Goal: Task Accomplishment & Management: Manage account settings

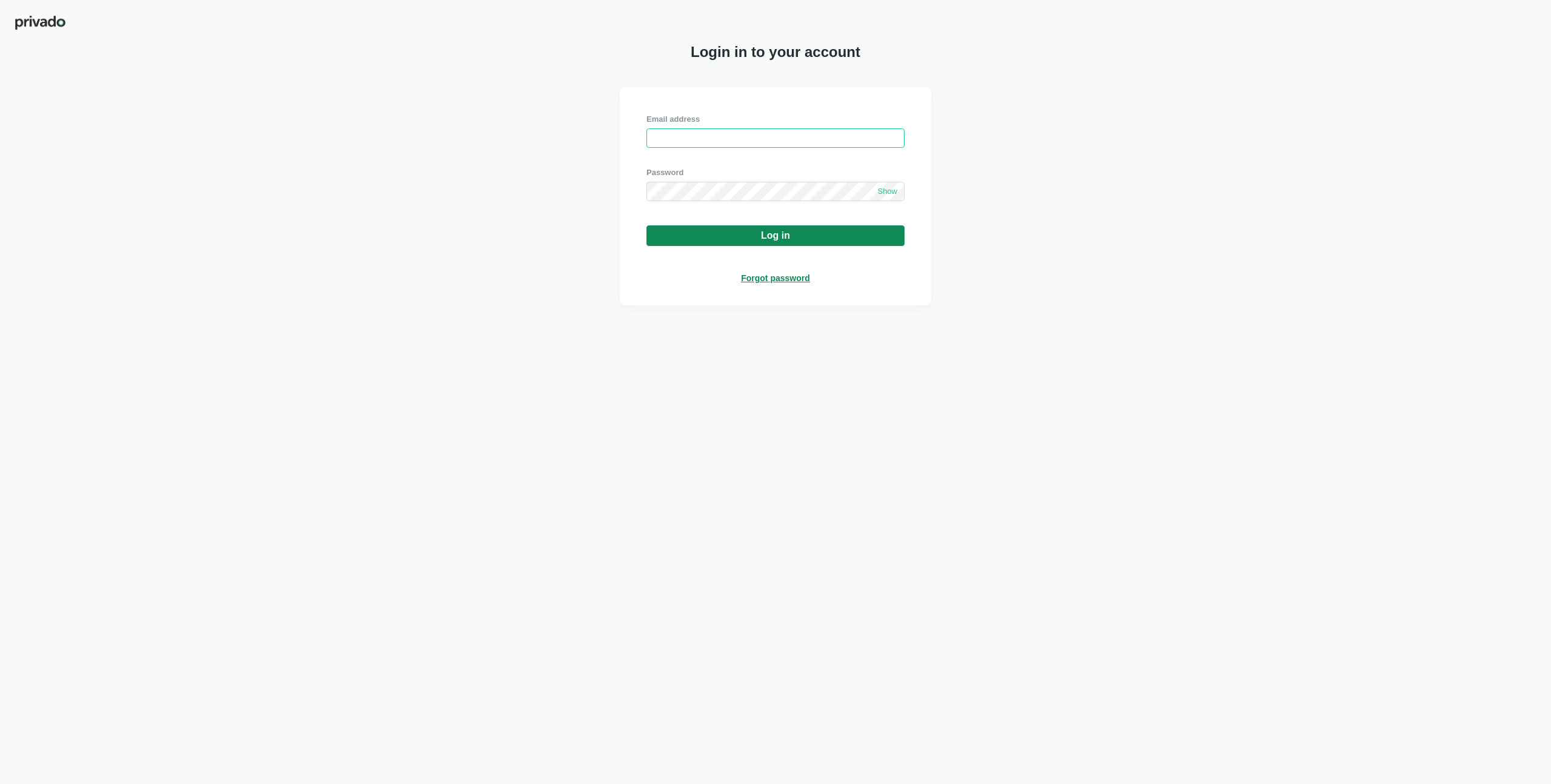
type input "[PERSON_NAME][EMAIL_ADDRESS][DOMAIN_NAME]"
click at [768, 237] on div "Log in" at bounding box center [776, 236] width 29 height 11
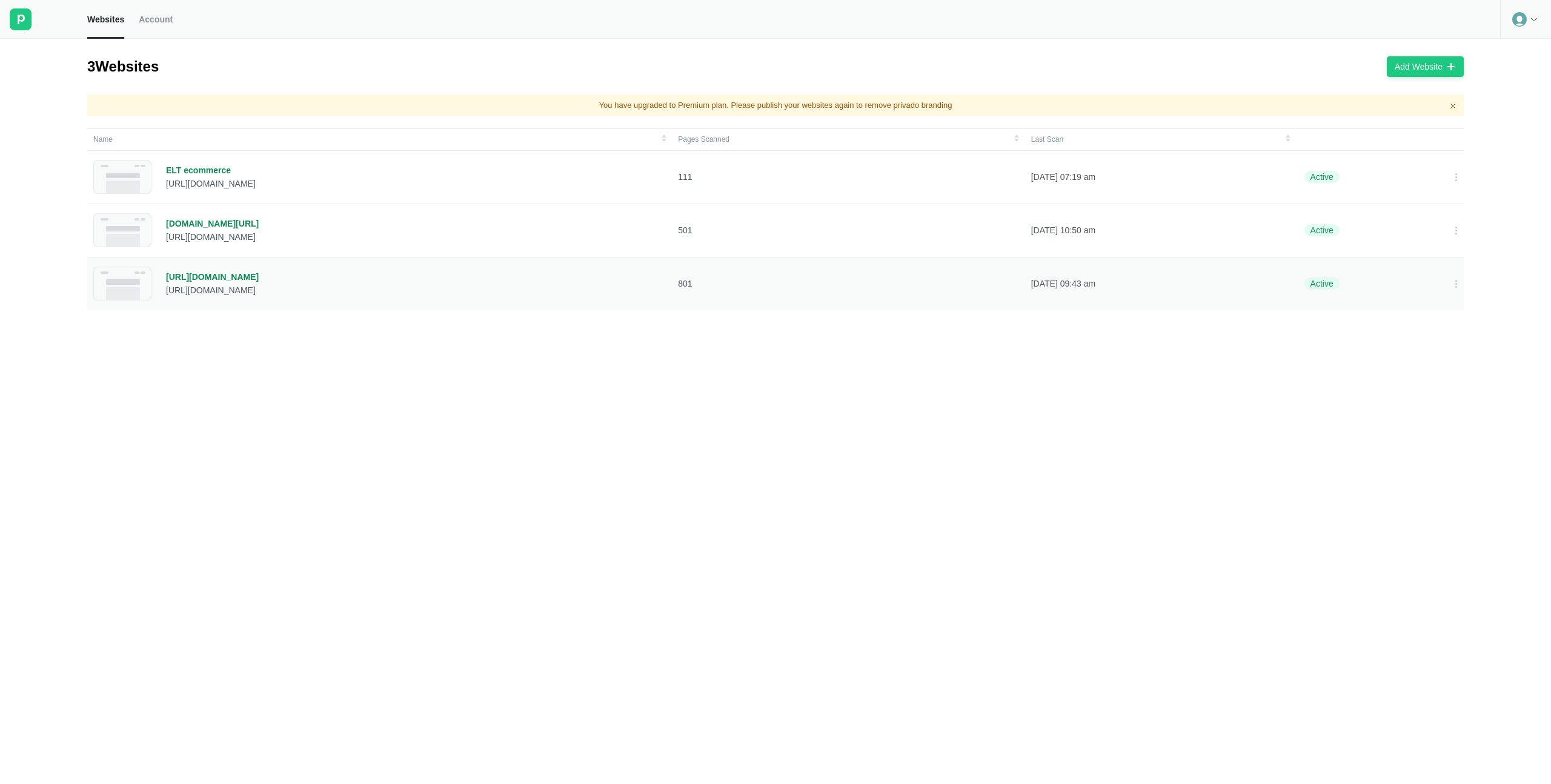
click at [224, 275] on div "[URL][DOMAIN_NAME]" at bounding box center [212, 277] width 92 height 11
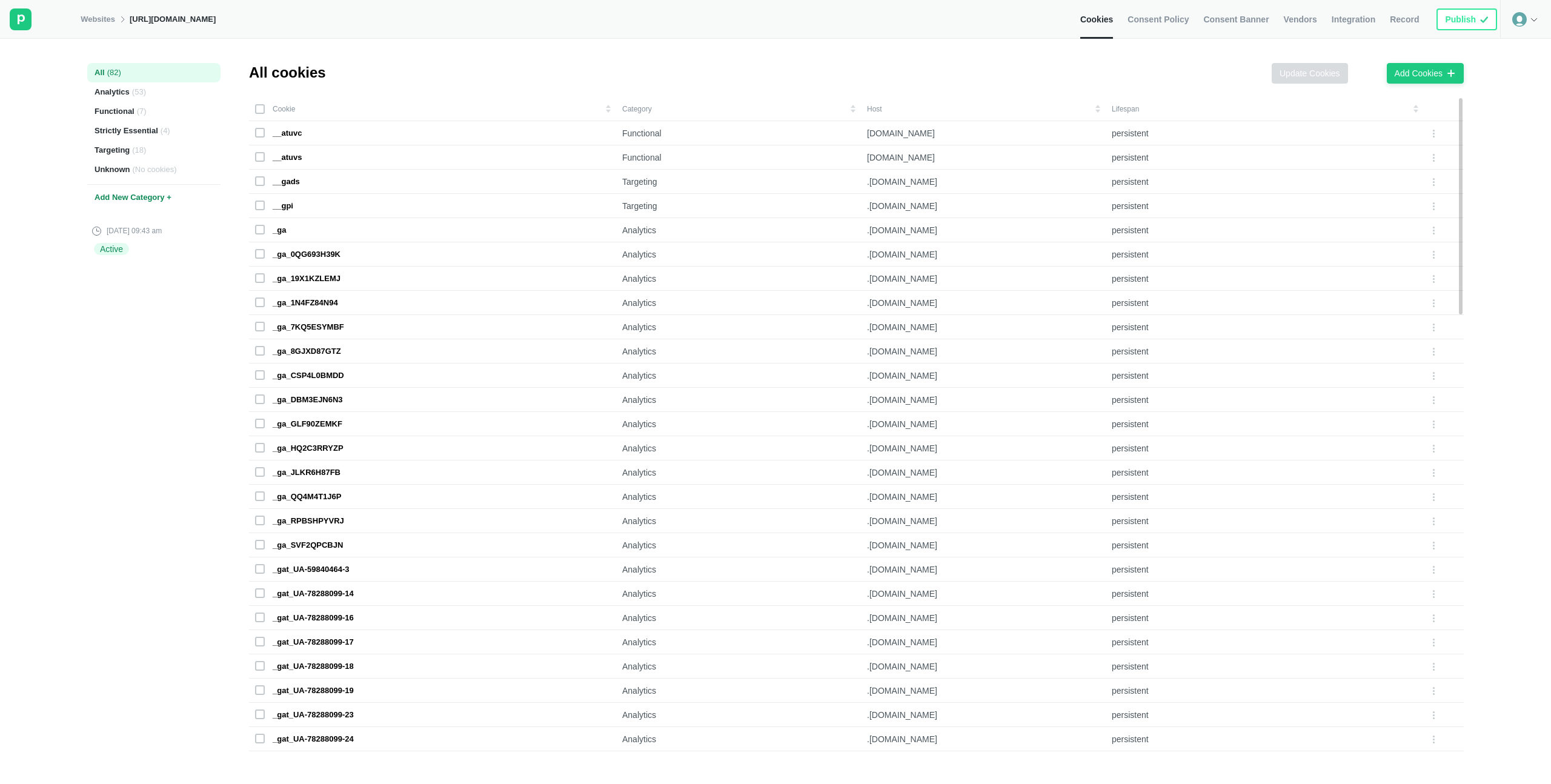
click at [1158, 16] on span "Consent Policy" at bounding box center [1158, 19] width 61 height 11
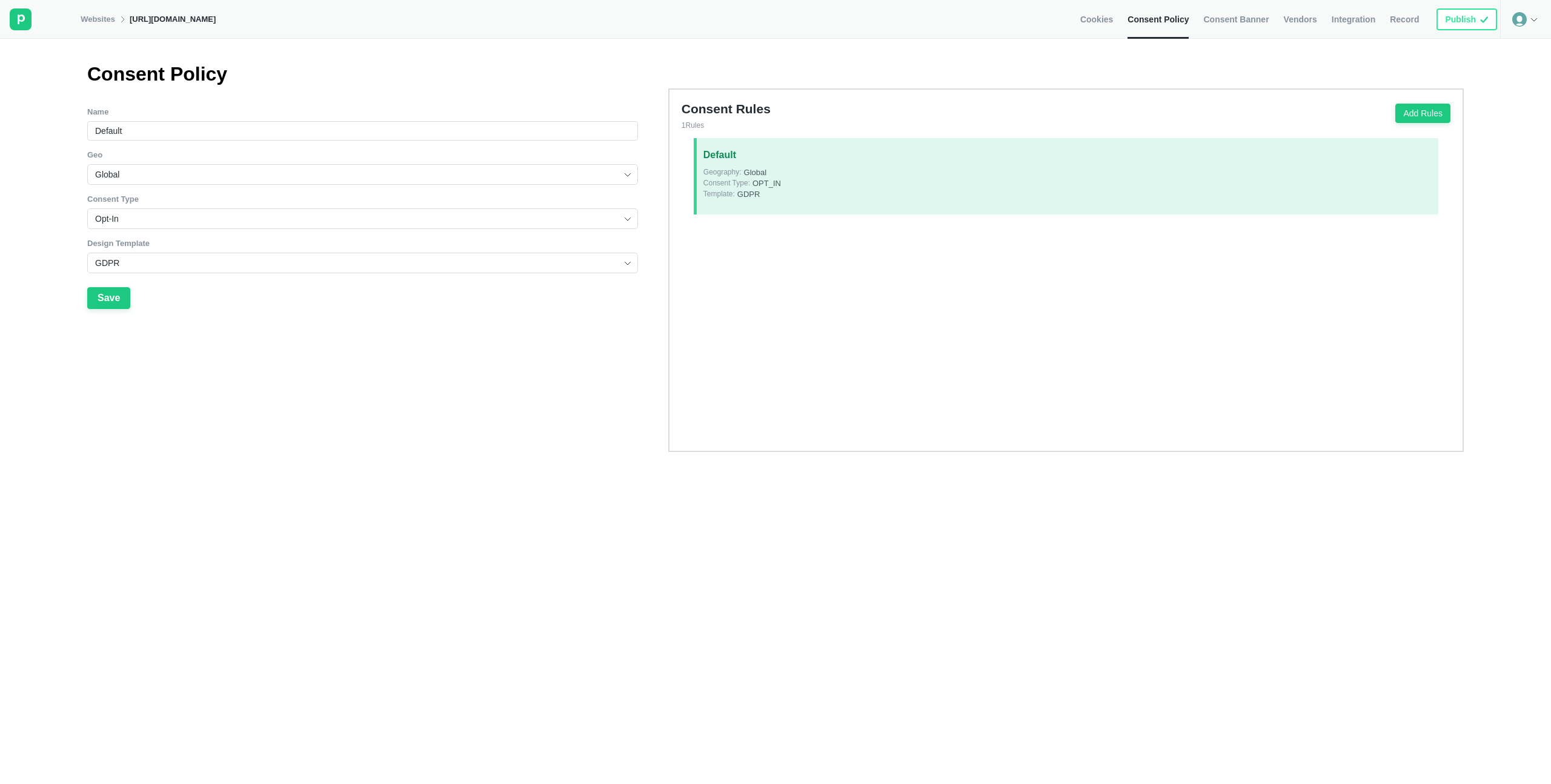
click at [1217, 23] on span "Consent Banner" at bounding box center [1237, 19] width 66 height 11
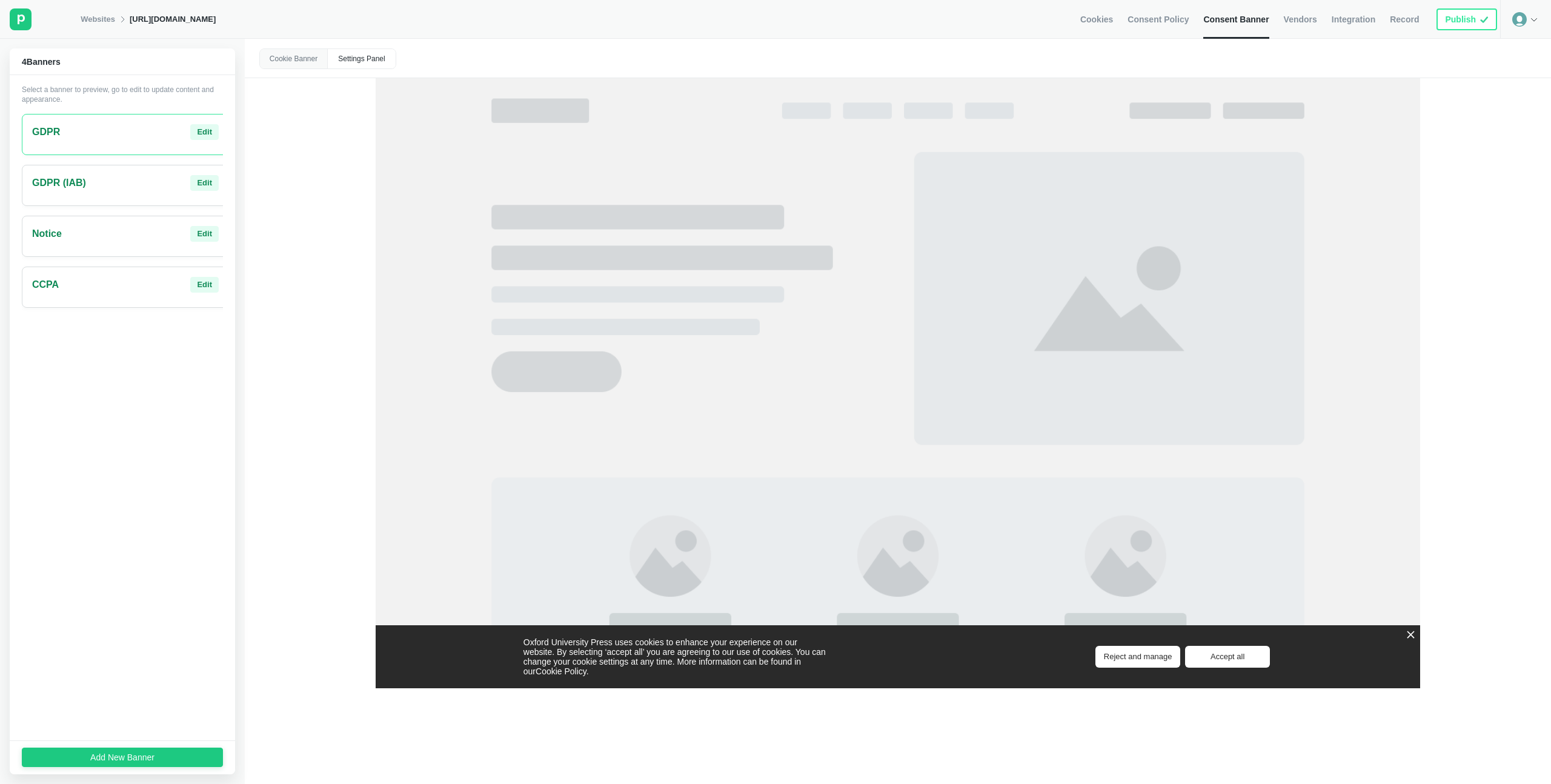
click at [151, 185] on div "GDPR (IAB) Edit" at bounding box center [125, 183] width 186 height 16
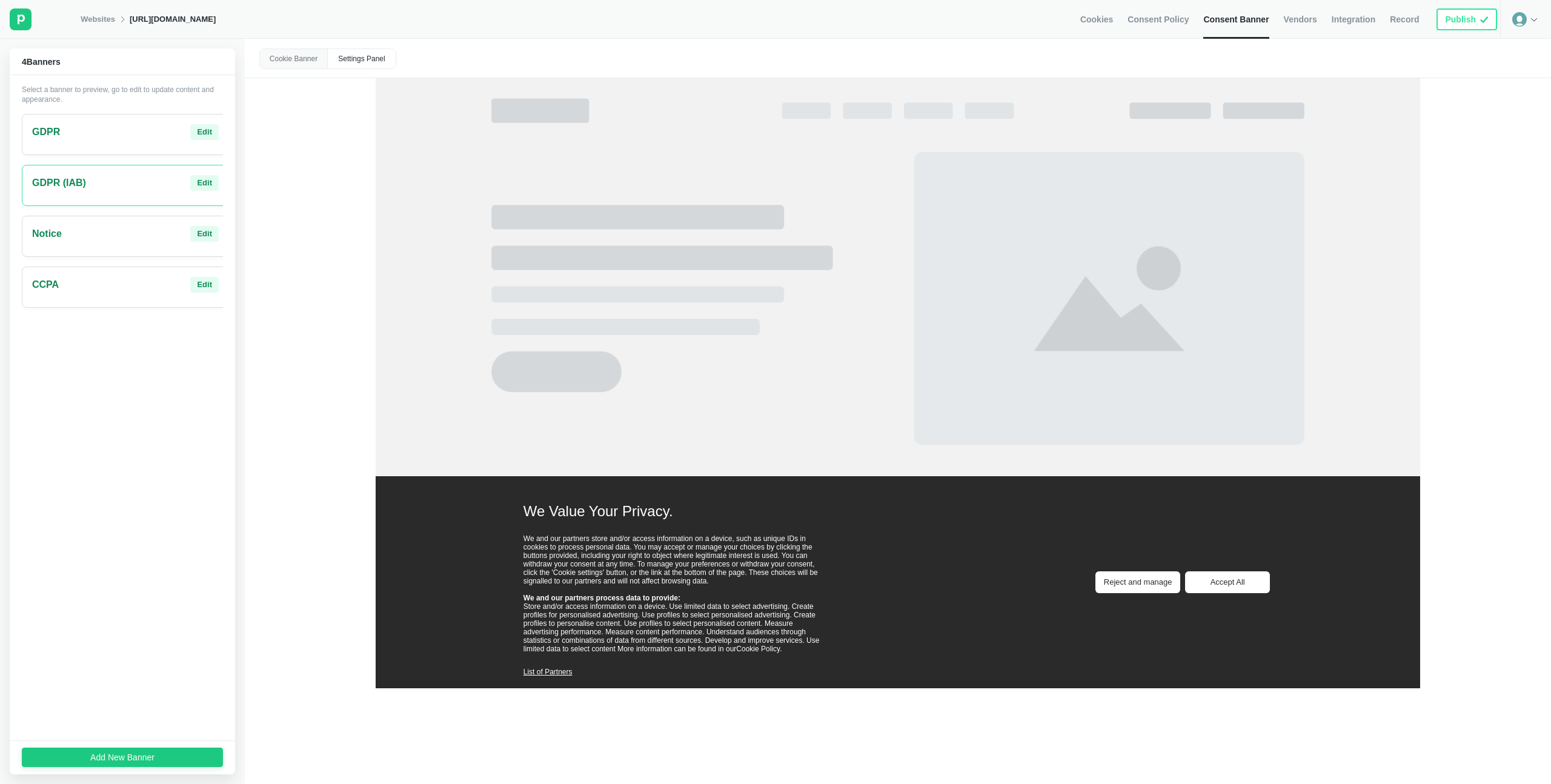
click at [1298, 19] on span "Vendors" at bounding box center [1301, 19] width 34 height 11
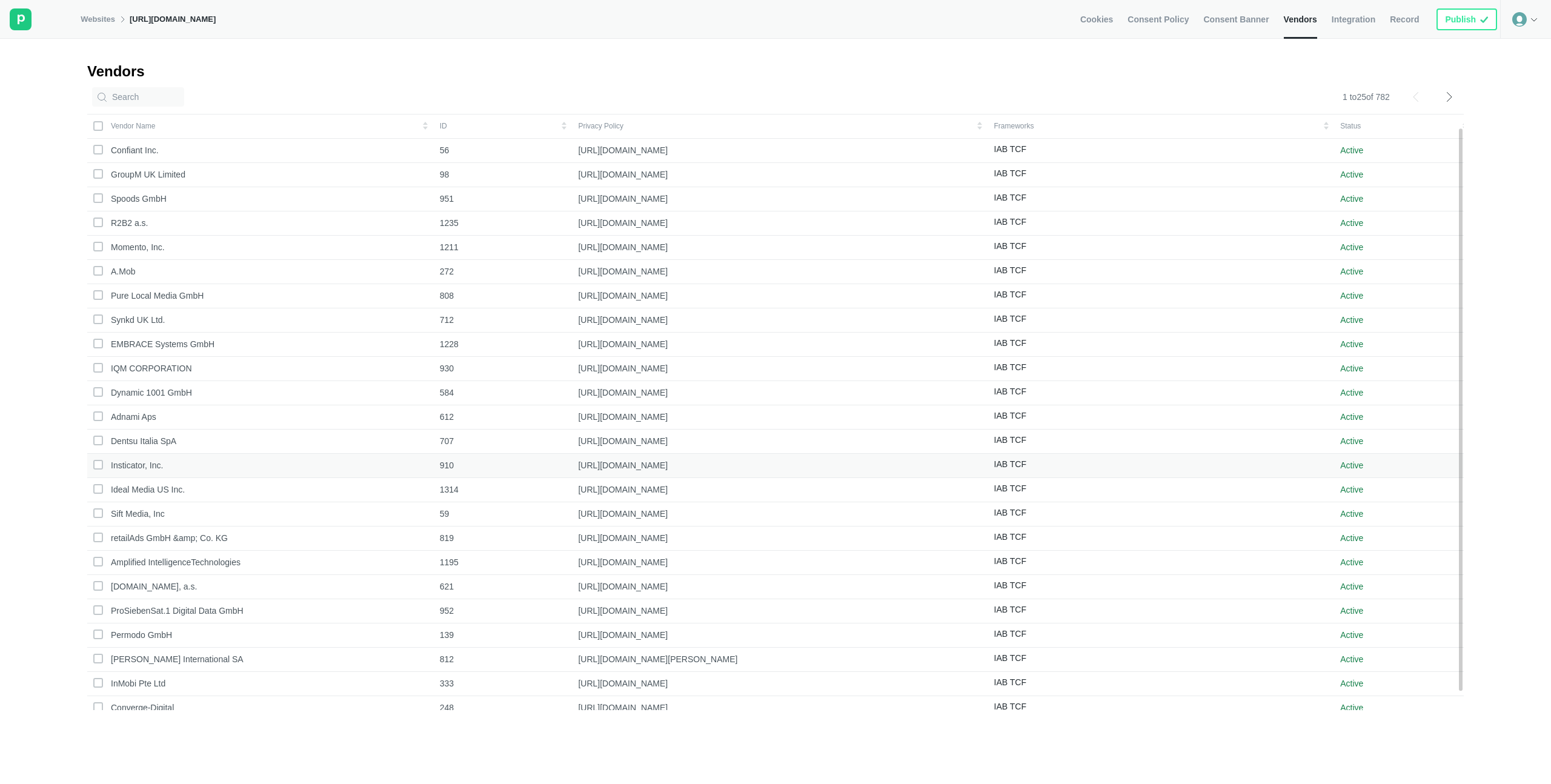
scroll to position [34, 0]
click at [1450, 92] on icon at bounding box center [1454, 96] width 19 height 9
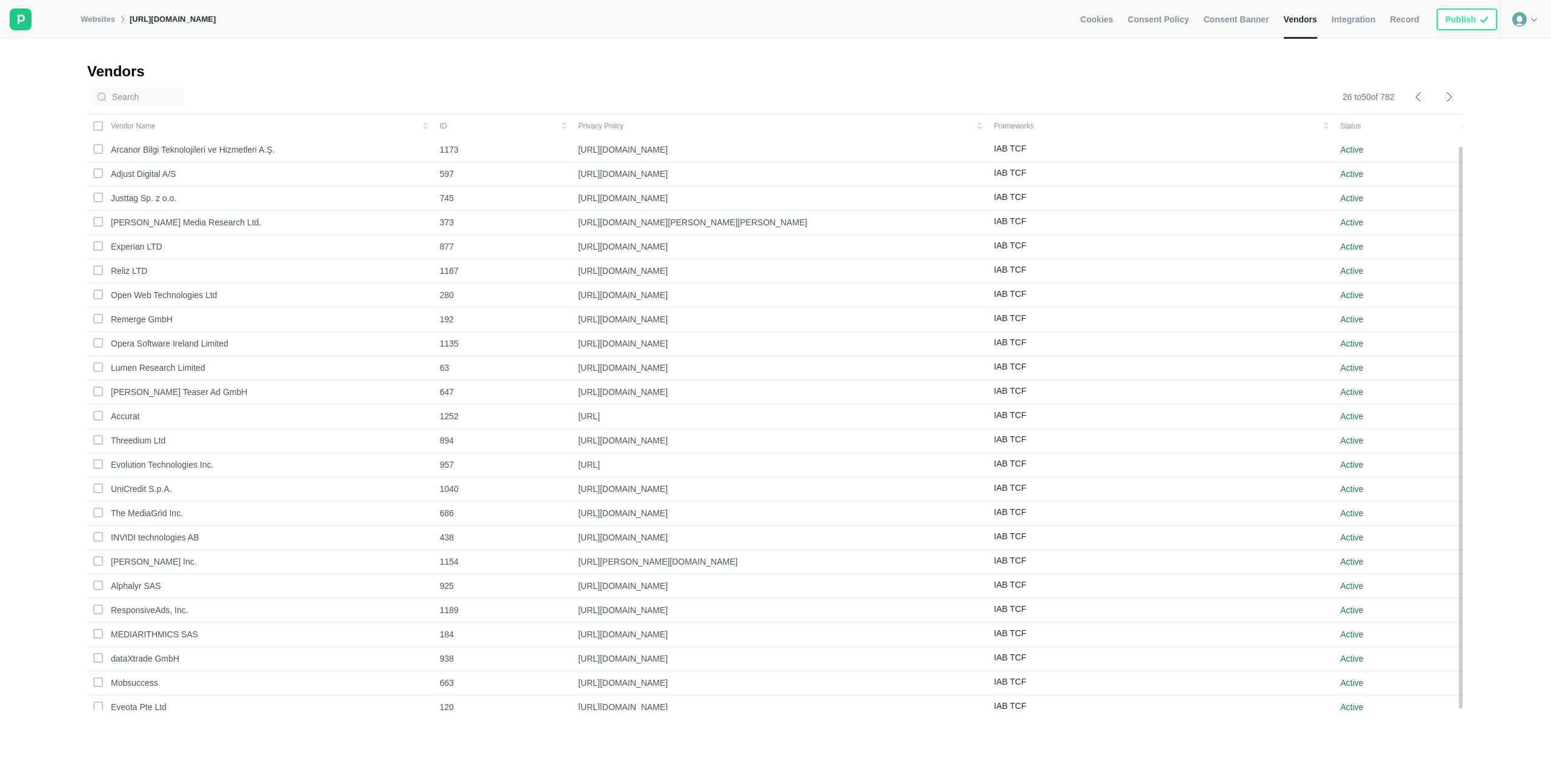
click at [1452, 92] on icon at bounding box center [1454, 96] width 19 height 9
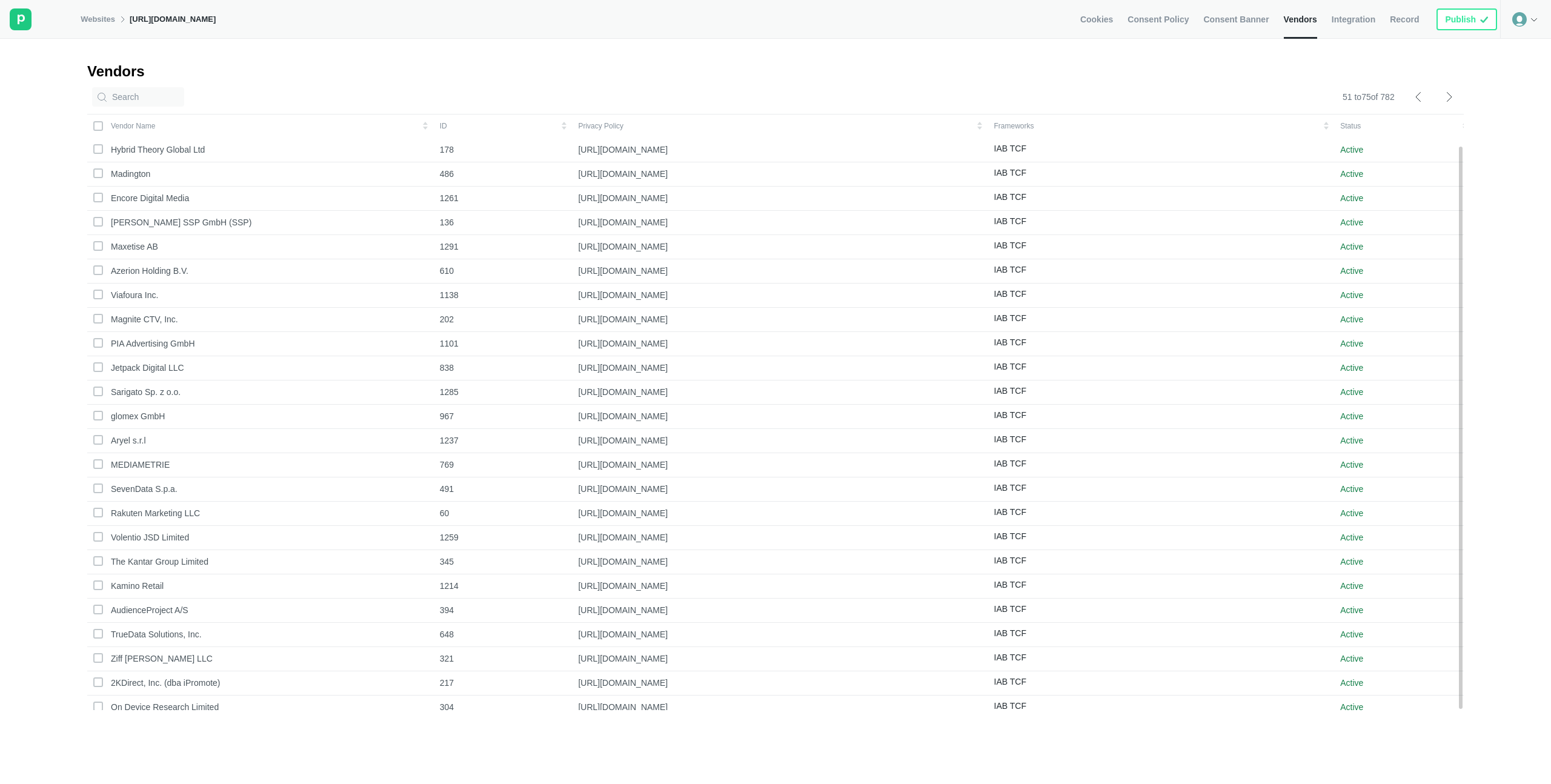
click at [1452, 92] on icon at bounding box center [1454, 96] width 19 height 9
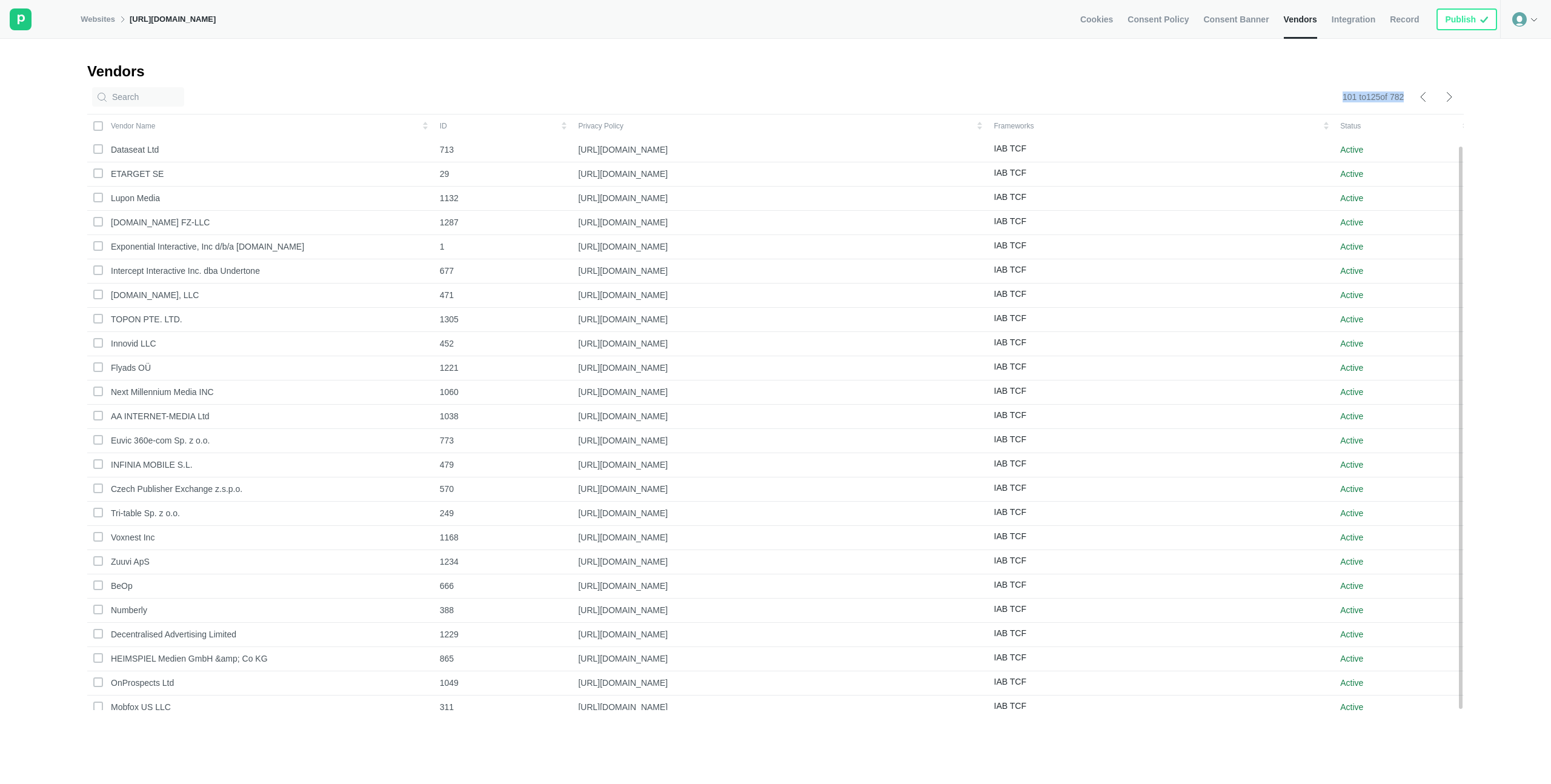
click at [1452, 92] on icon at bounding box center [1454, 96] width 19 height 9
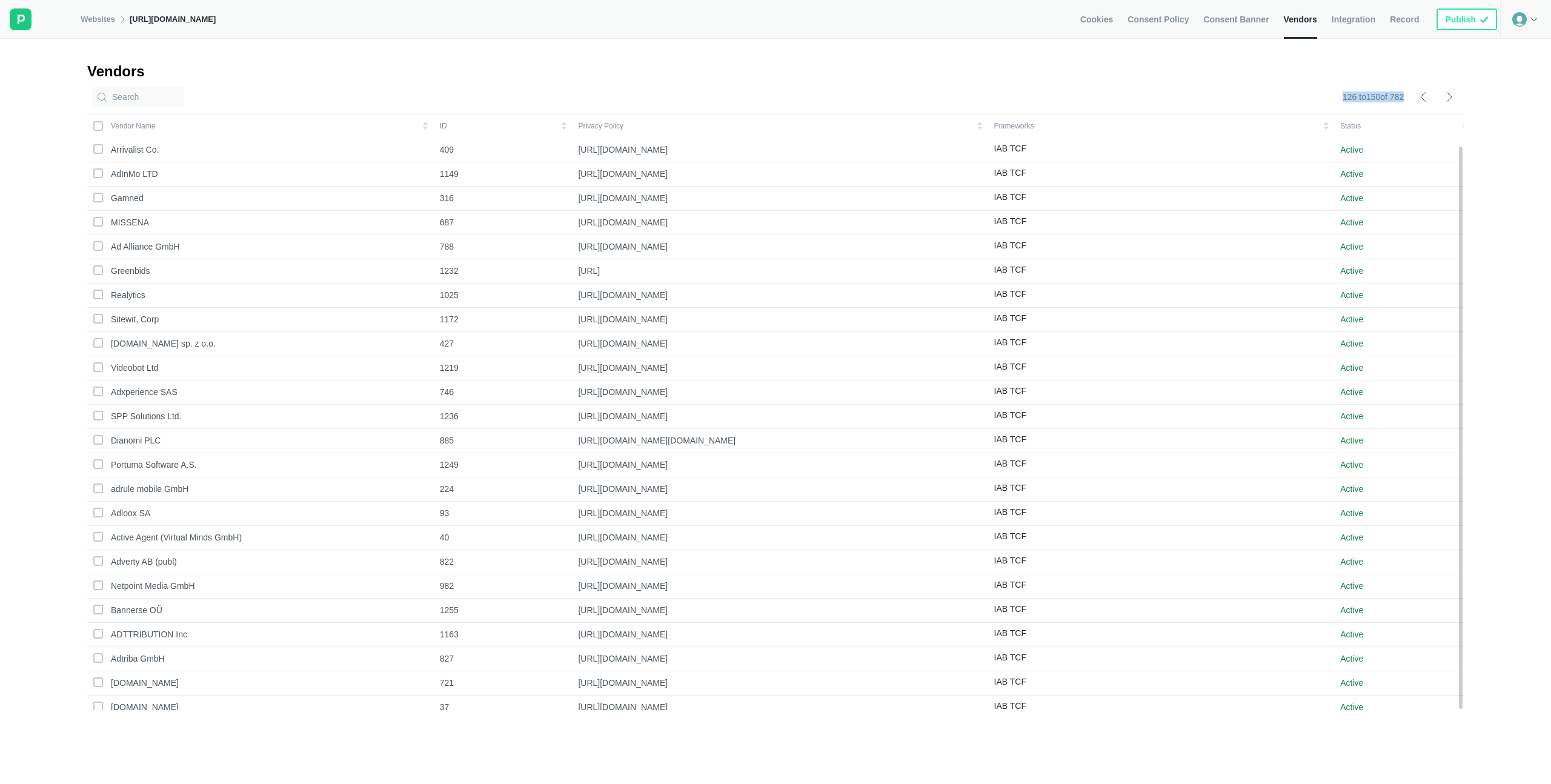
click at [1452, 92] on icon at bounding box center [1454, 96] width 19 height 9
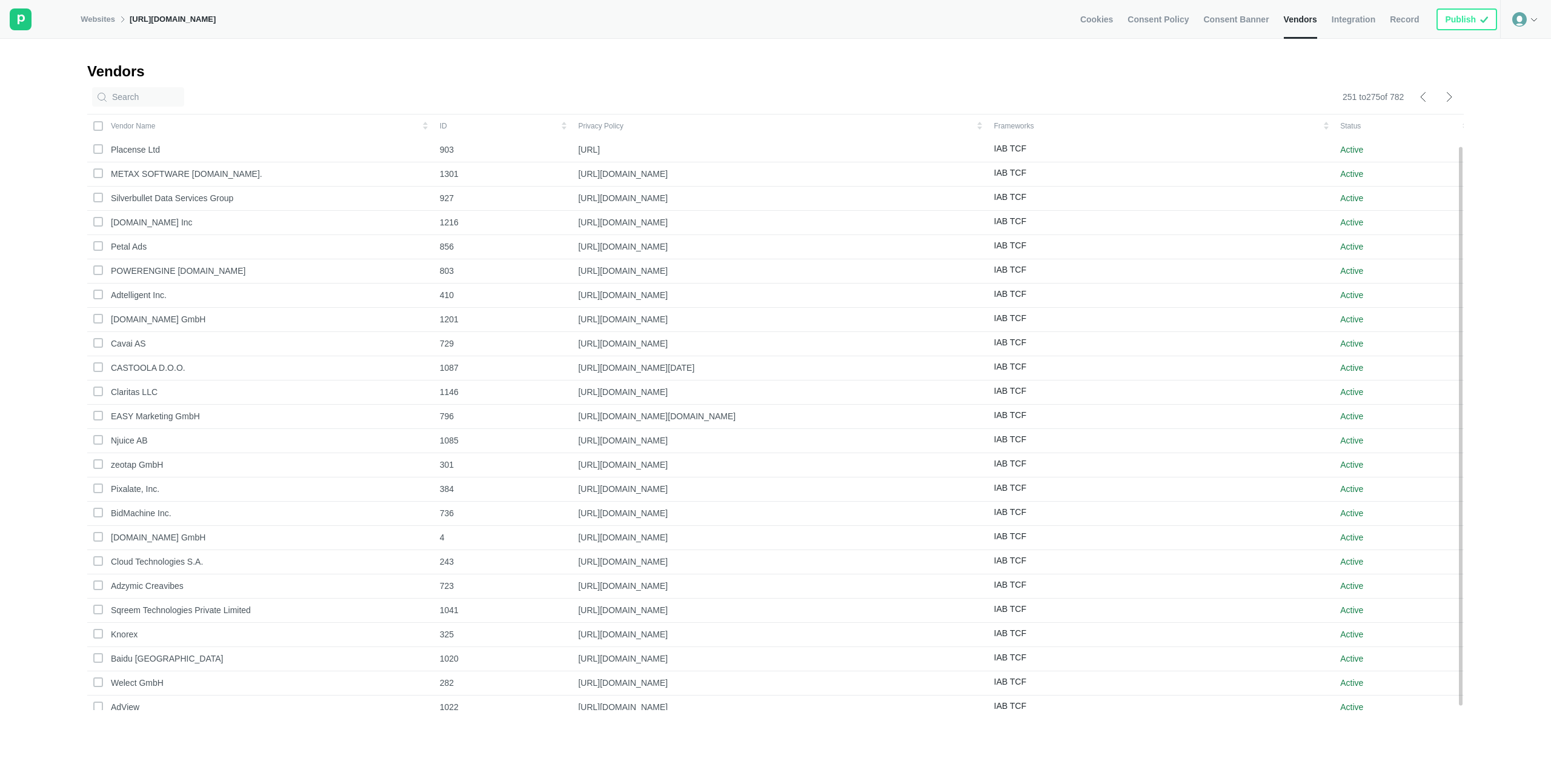
click at [1452, 92] on icon at bounding box center [1454, 96] width 19 height 9
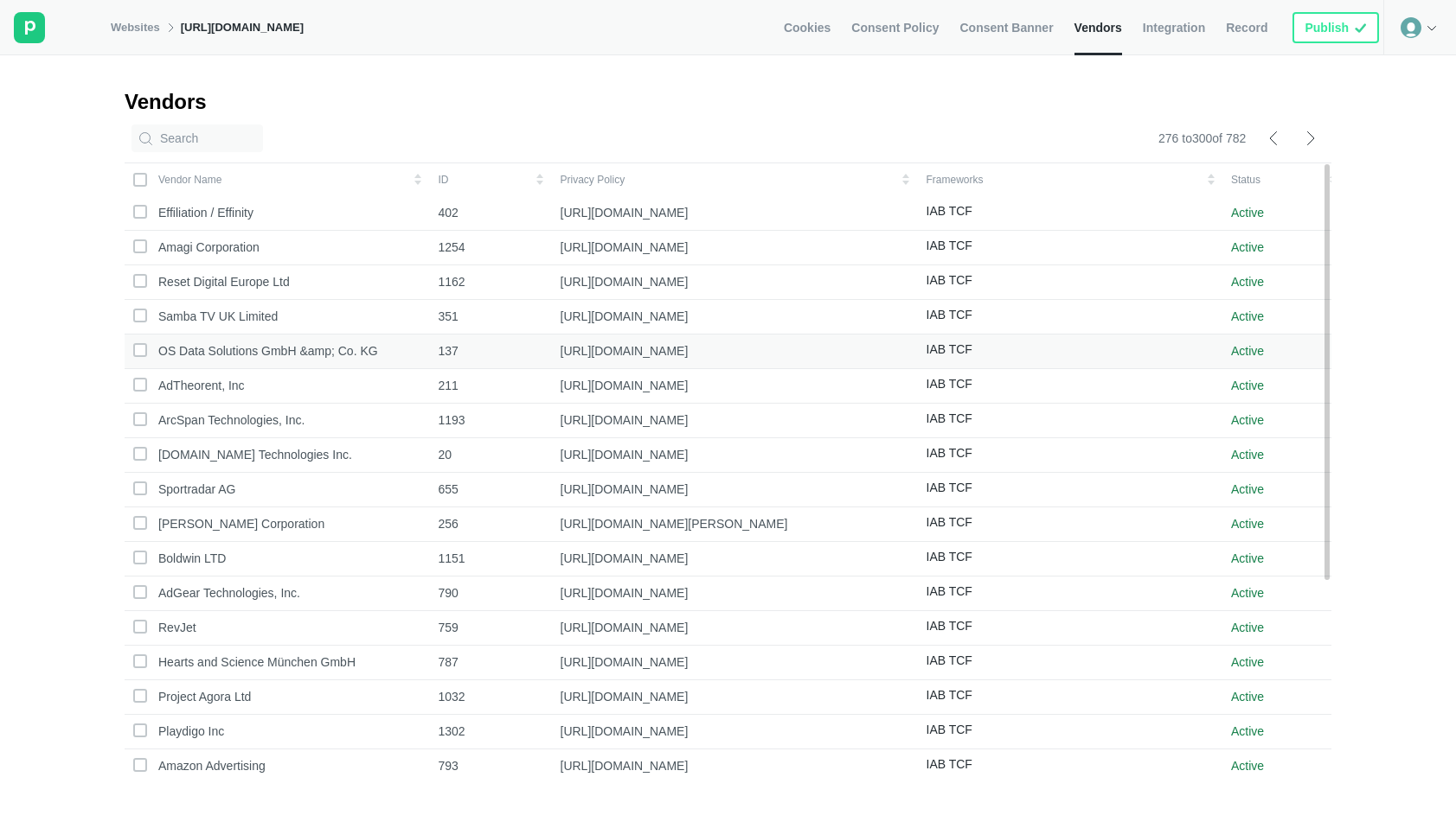
scroll to position [0, 0]
click at [793, 25] on span "Cookies" at bounding box center [806, 28] width 47 height 15
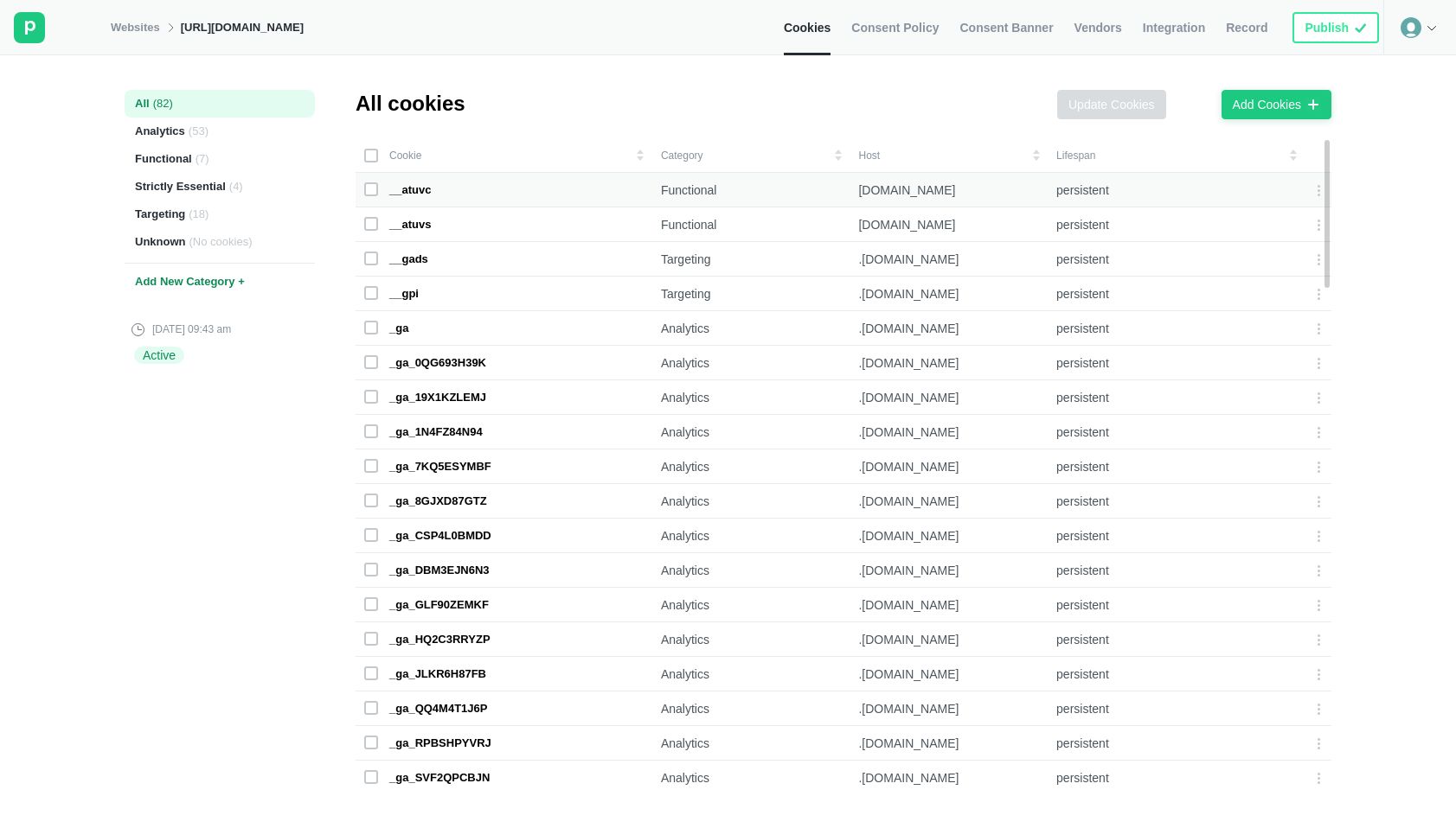
click at [425, 189] on div "__atuvc" at bounding box center [409, 190] width 41 height 15
click at [414, 193] on div "__atuvc" at bounding box center [409, 190] width 41 height 15
click at [1317, 194] on icon at bounding box center [1318, 190] width 3 height 11
click at [1269, 194] on div "Edit cookie" at bounding box center [1255, 192] width 73 height 24
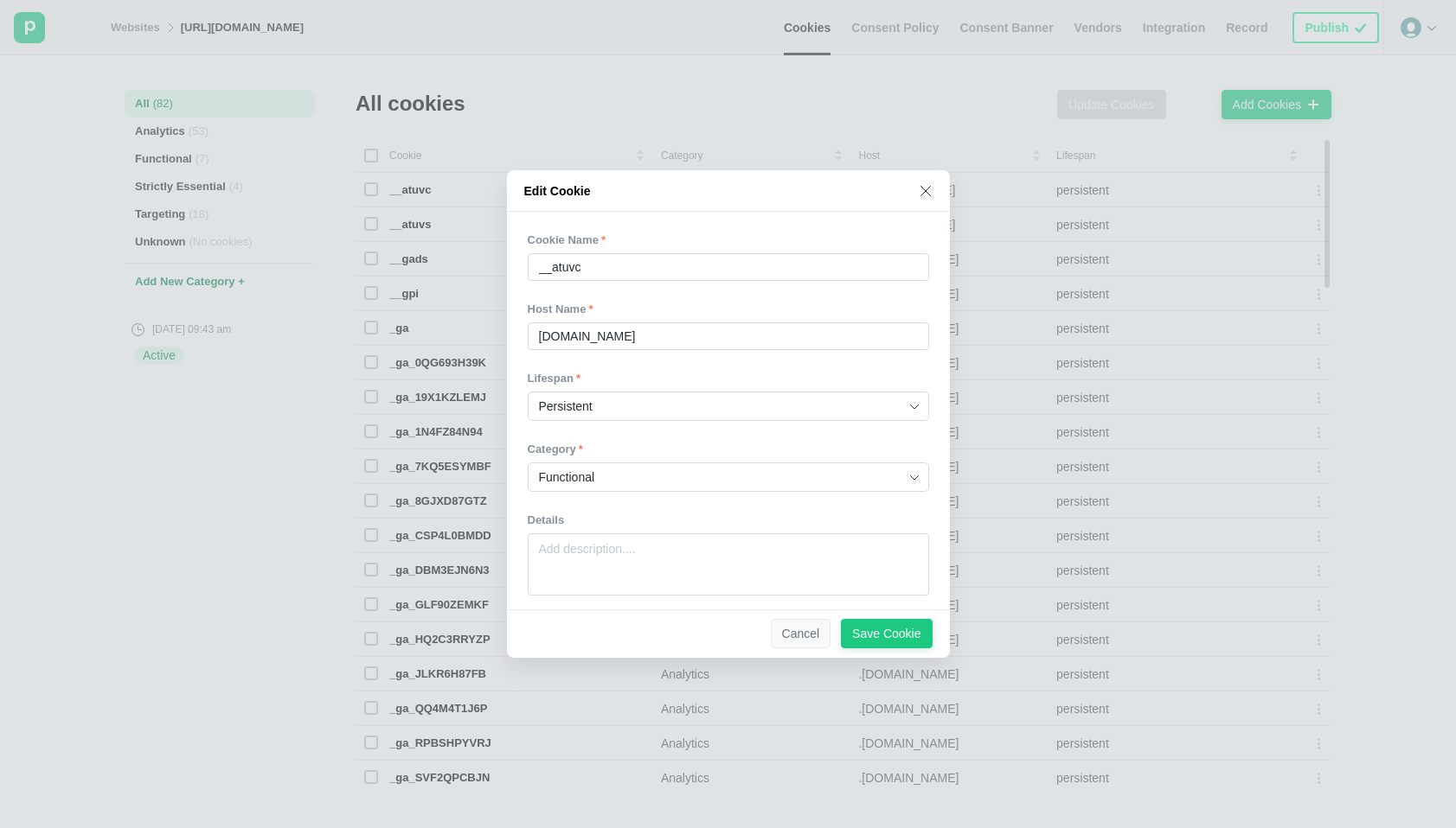
click at [809, 631] on div "Cancel" at bounding box center [801, 634] width 38 height 15
